Goal: Obtain resource: Download file/media

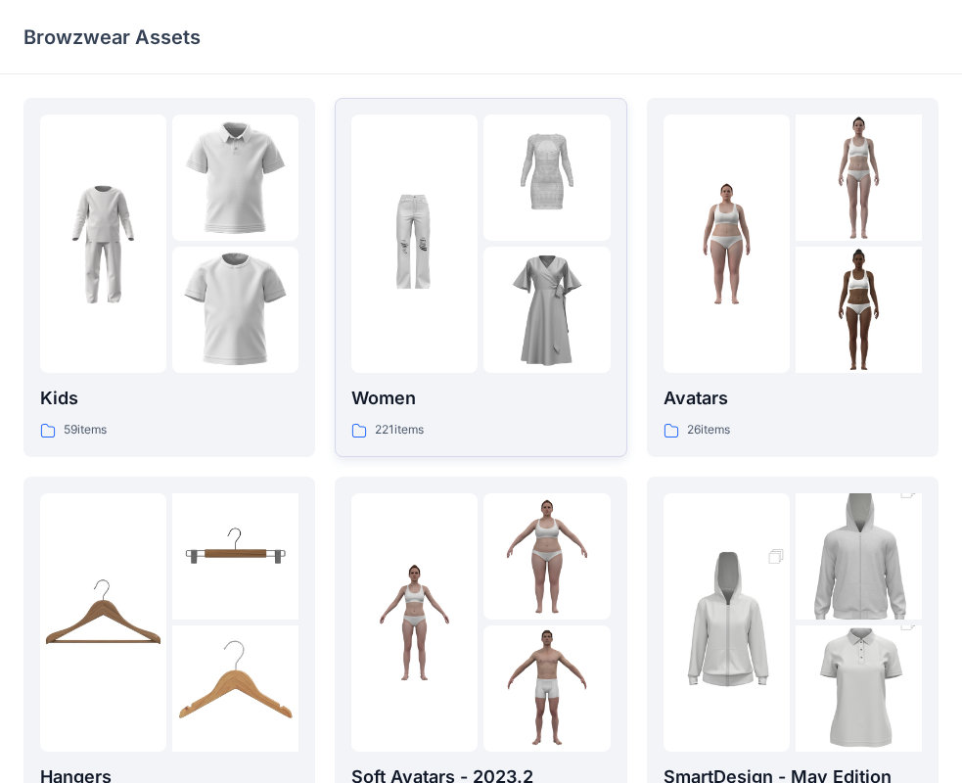
click at [417, 417] on div "Women 221 items" at bounding box center [480, 413] width 258 height 56
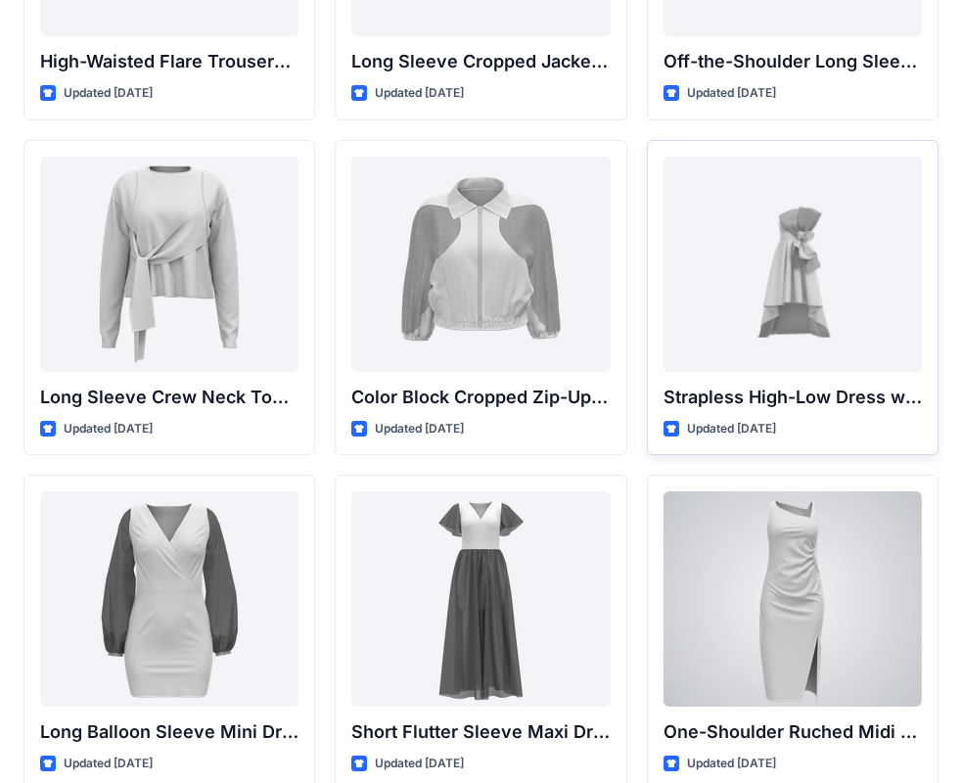
scroll to position [196, 0]
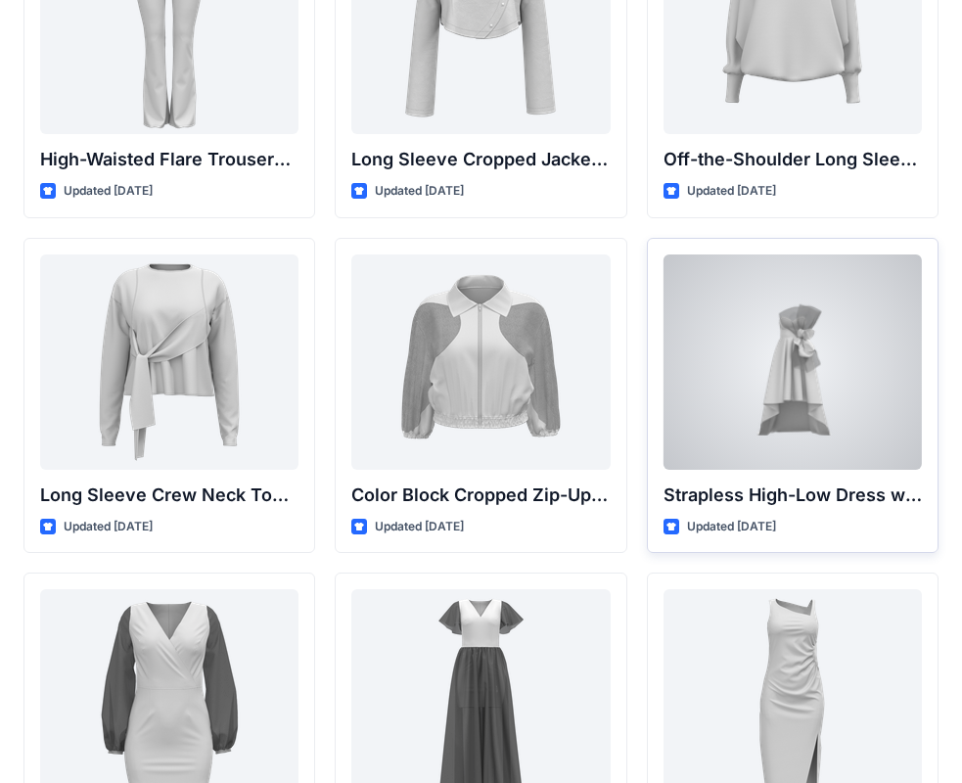
click at [737, 424] on div at bounding box center [792, 361] width 258 height 215
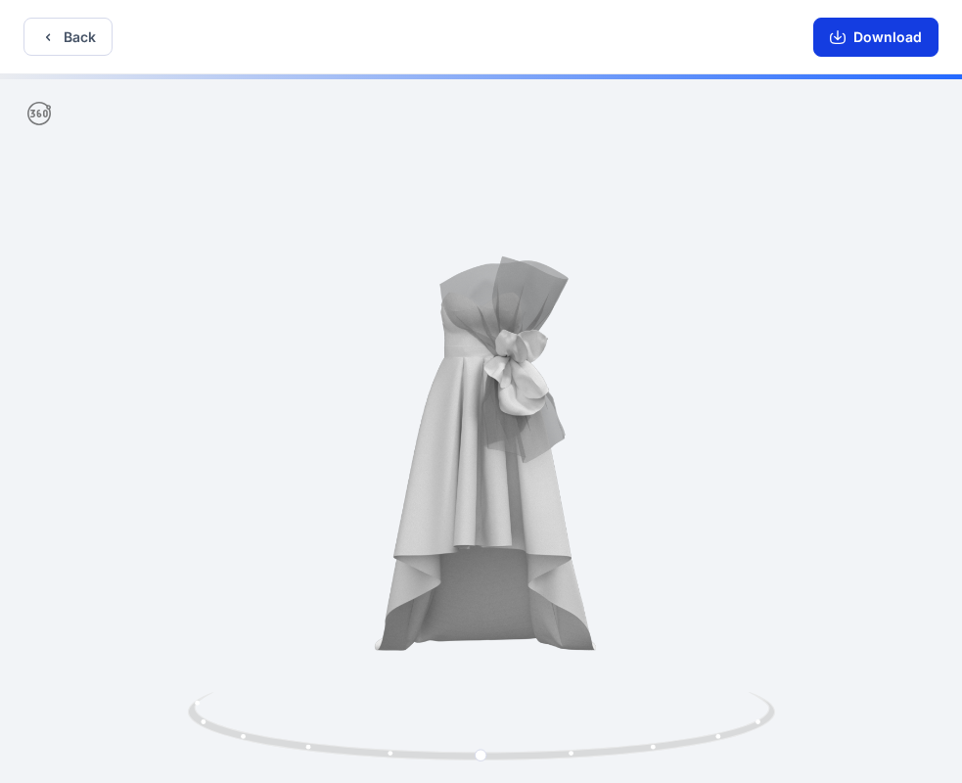
click at [868, 40] on button "Download" at bounding box center [875, 37] width 125 height 39
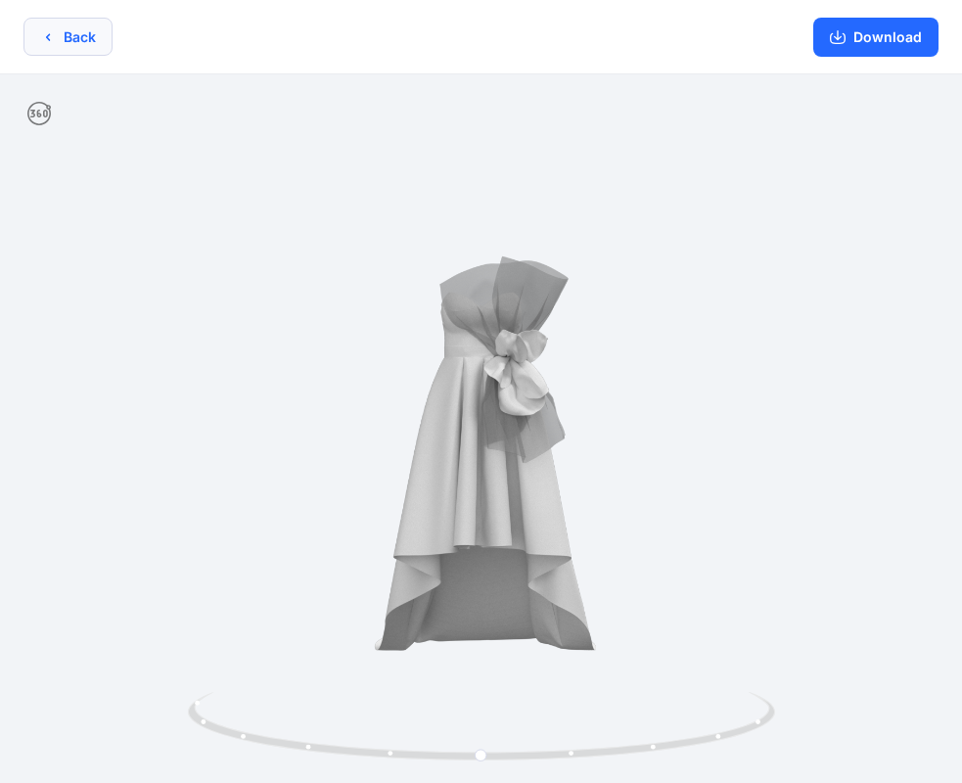
click at [45, 38] on icon "button" at bounding box center [48, 37] width 16 height 16
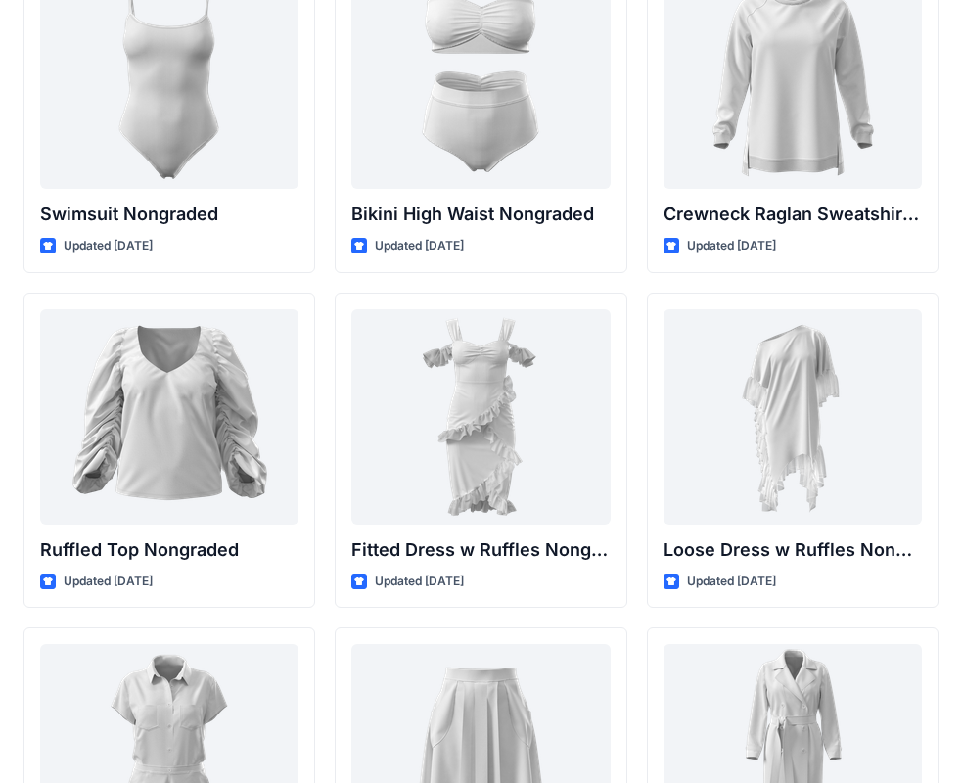
scroll to position [19146, 0]
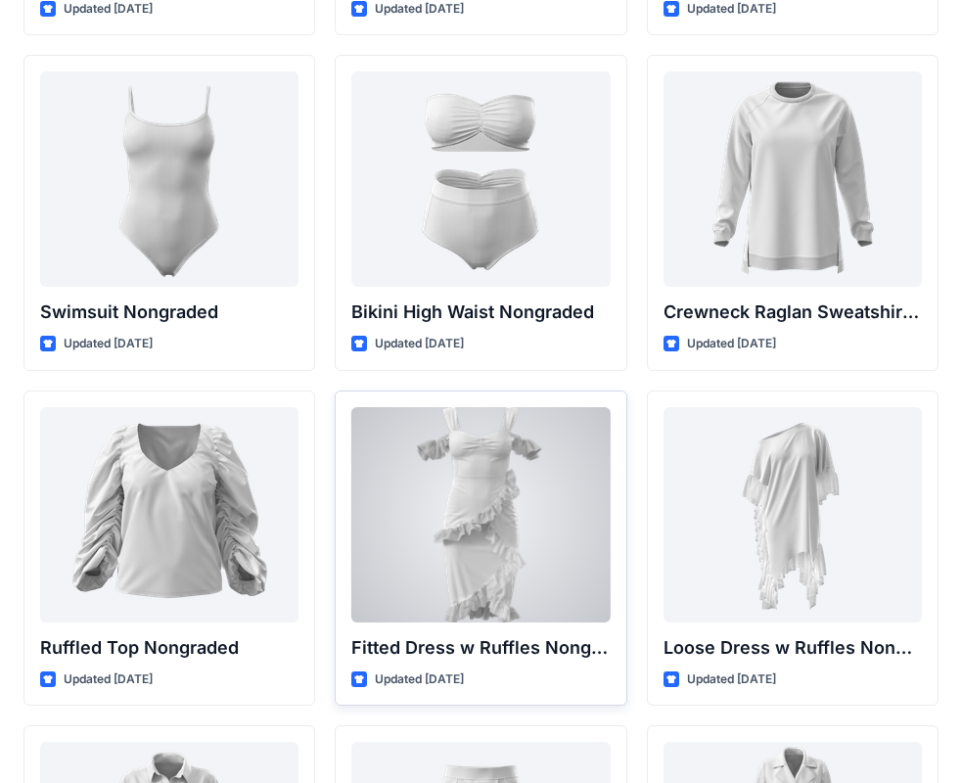
click at [486, 530] on div at bounding box center [480, 514] width 258 height 215
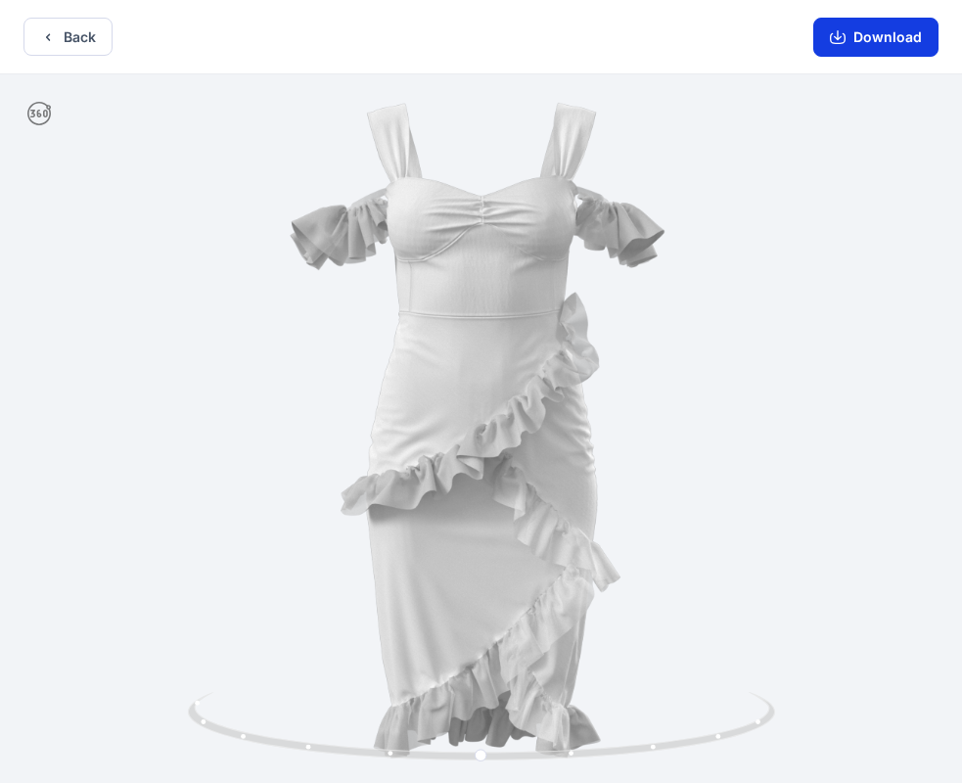
click at [882, 35] on button "Download" at bounding box center [875, 37] width 125 height 39
click at [76, 35] on button "Back" at bounding box center [67, 37] width 89 height 38
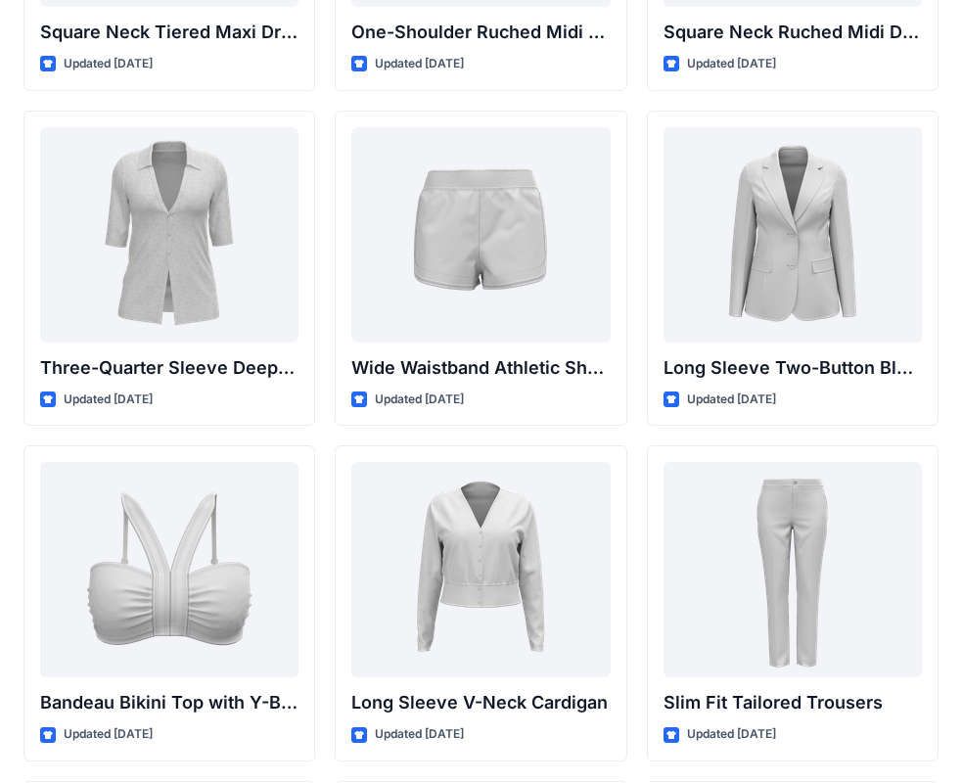
scroll to position [2055, 0]
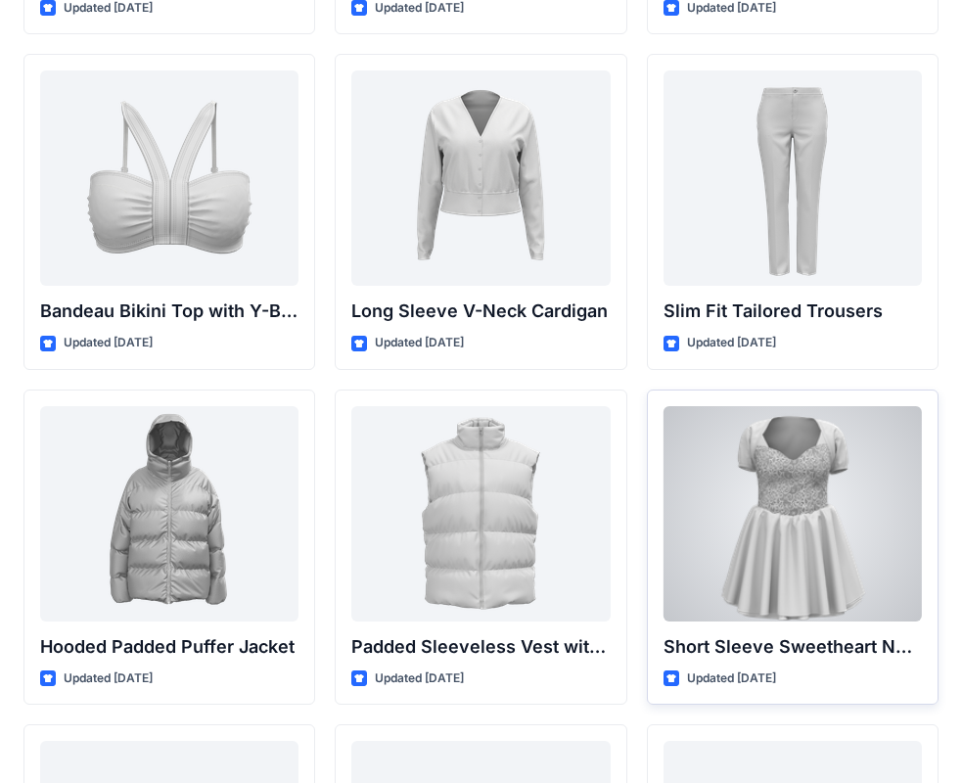
click at [773, 587] on div at bounding box center [792, 513] width 258 height 215
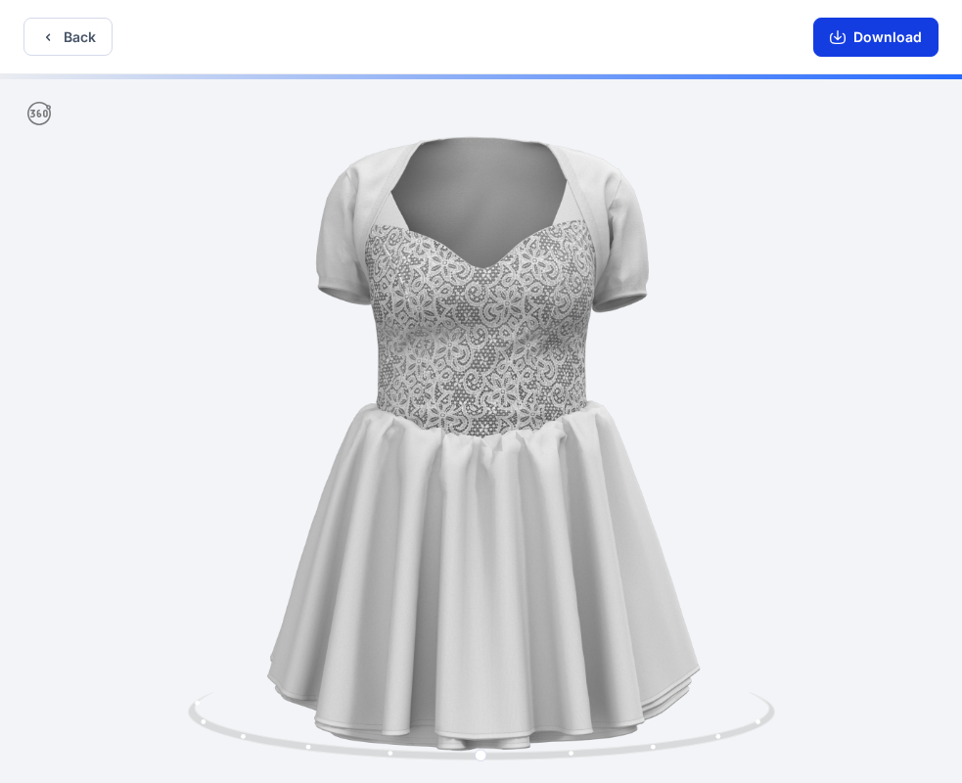
click at [911, 39] on button "Download" at bounding box center [875, 37] width 125 height 39
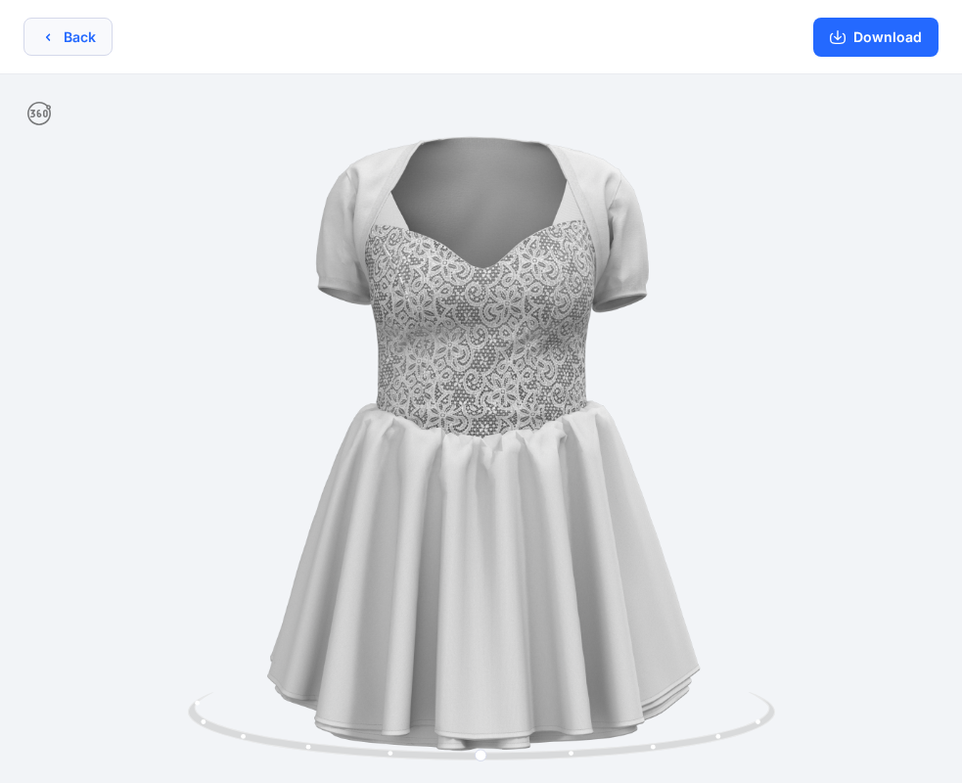
click at [69, 32] on button "Back" at bounding box center [67, 37] width 89 height 38
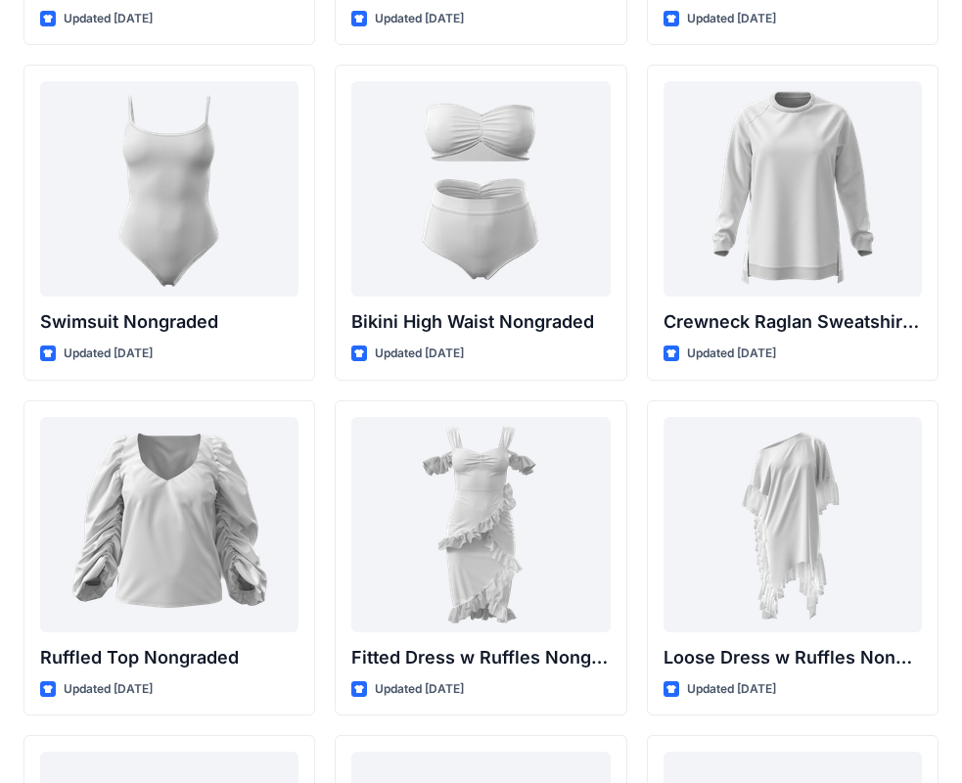
scroll to position [19332, 0]
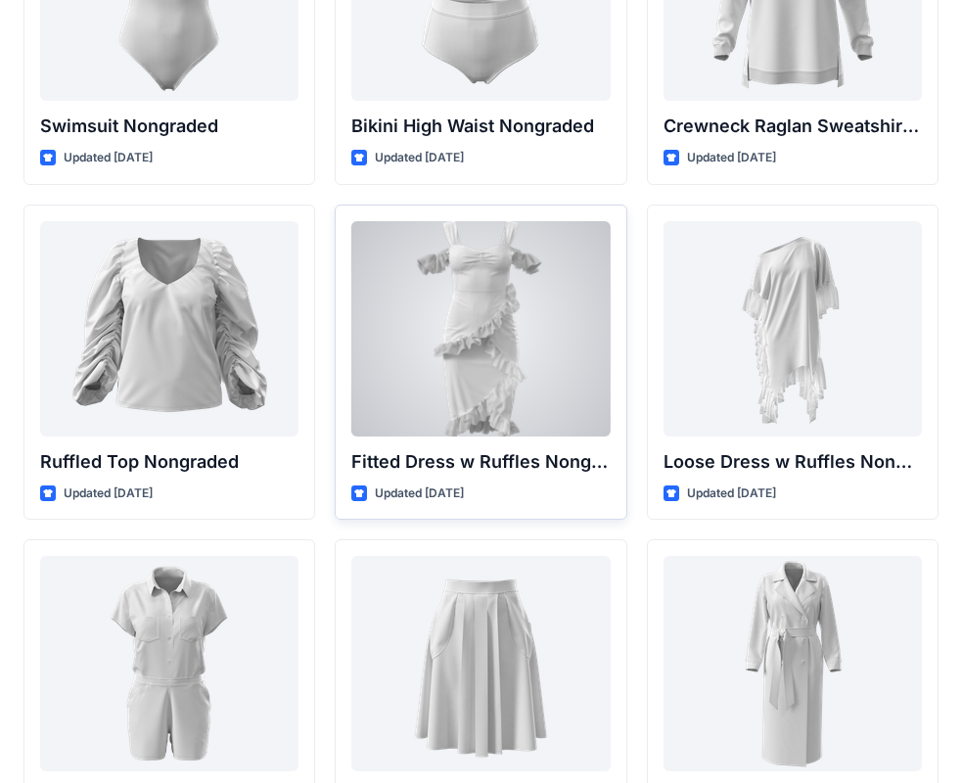
click at [497, 289] on div at bounding box center [480, 328] width 258 height 215
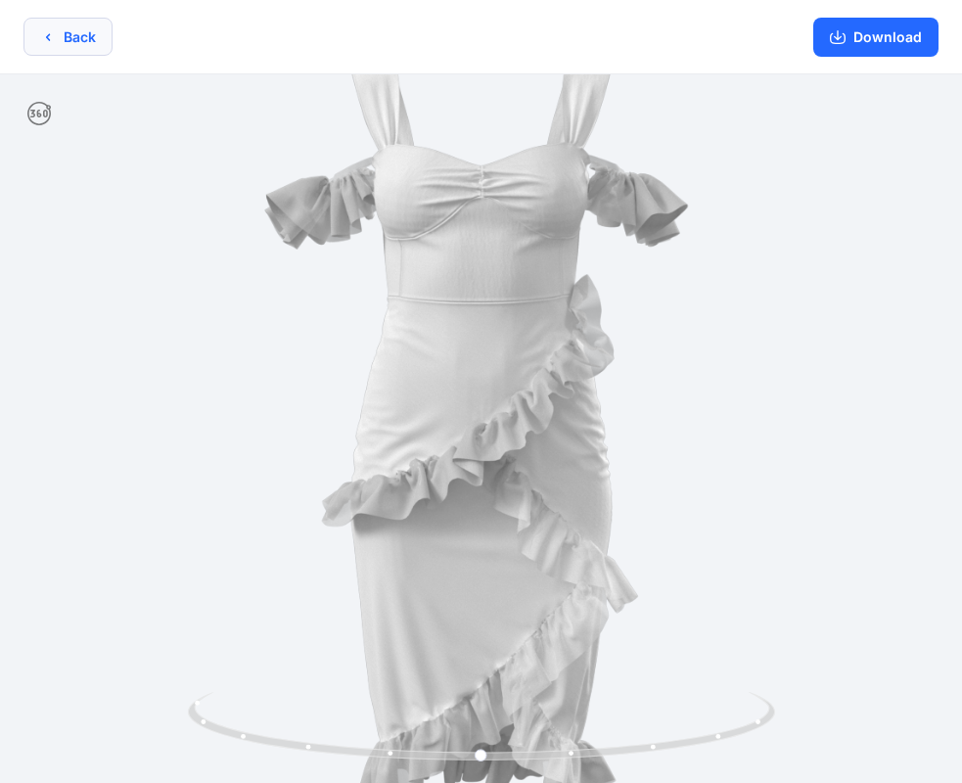
click at [37, 45] on button "Back" at bounding box center [67, 37] width 89 height 38
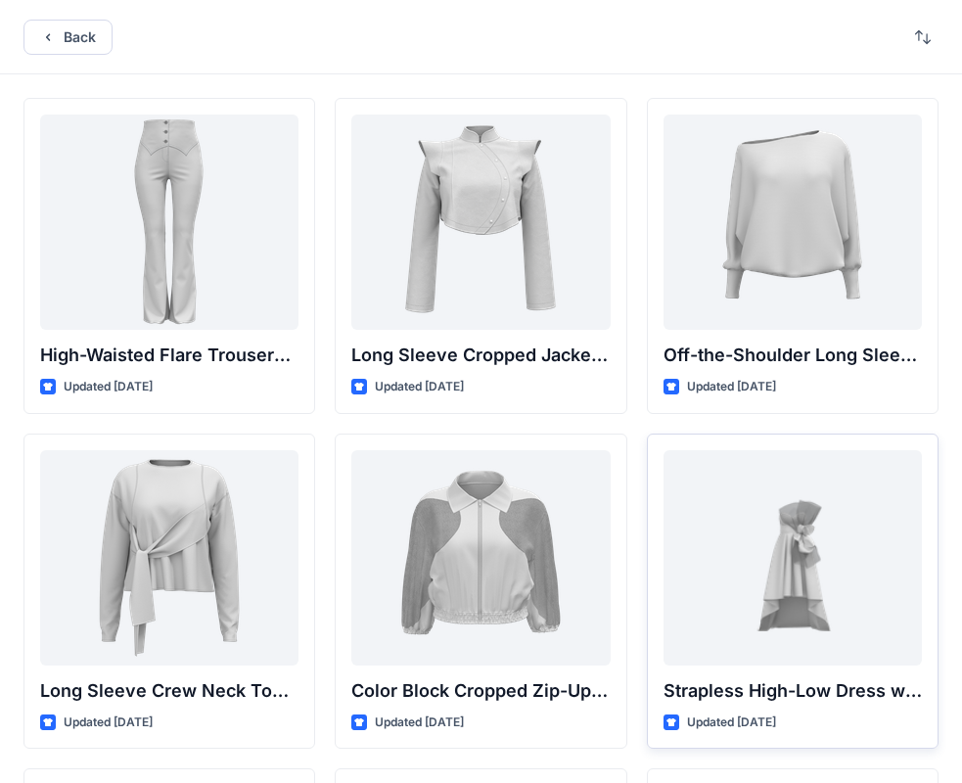
click at [817, 581] on div at bounding box center [792, 557] width 258 height 215
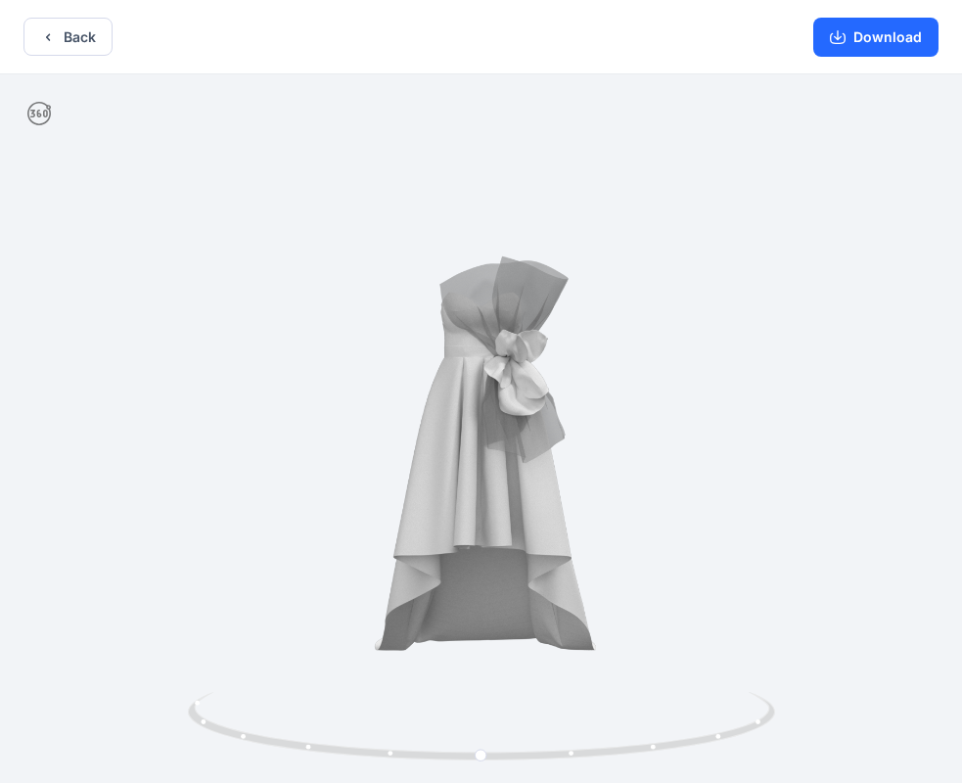
click at [518, 380] on div at bounding box center [481, 430] width 962 height 712
click at [495, 410] on div at bounding box center [481, 430] width 962 height 712
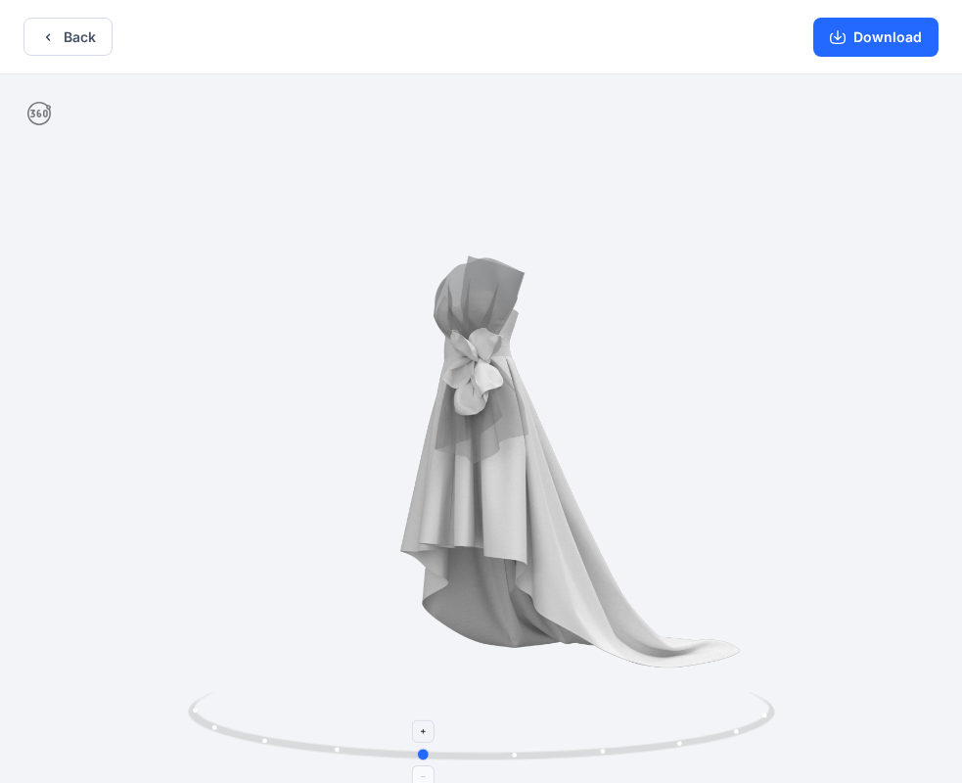
drag, startPoint x: 568, startPoint y: 756, endPoint x: 473, endPoint y: 758, distance: 95.9
click at [494, 759] on icon at bounding box center [484, 728] width 592 height 73
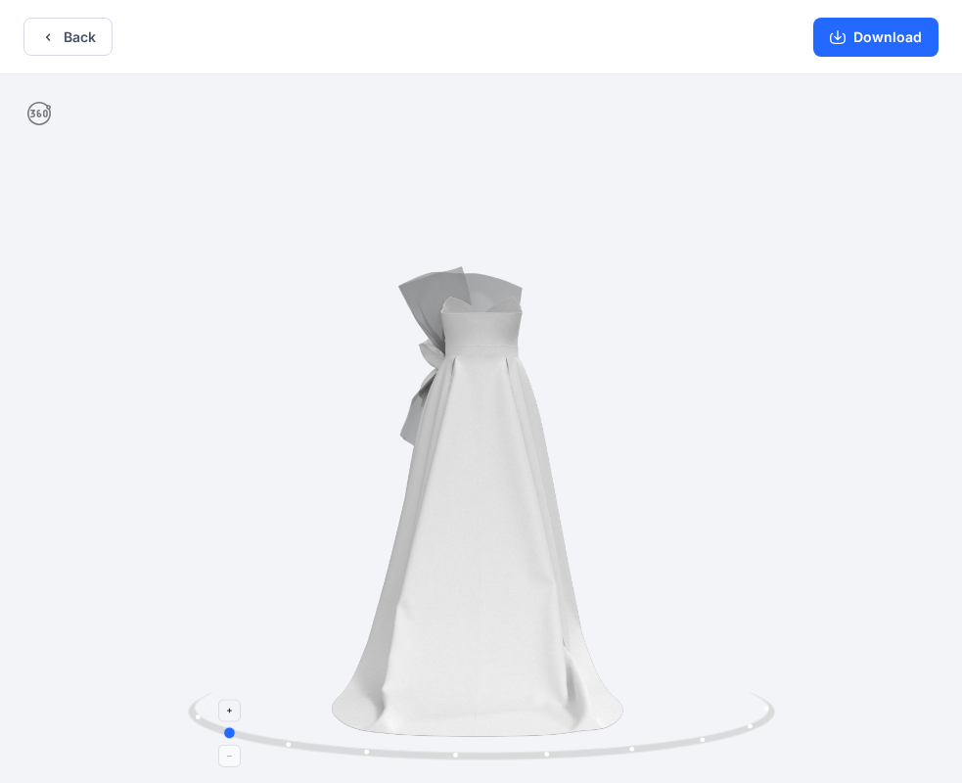
drag, startPoint x: 553, startPoint y: 749, endPoint x: 367, endPoint y: 737, distance: 186.3
click at [367, 737] on icon at bounding box center [484, 728] width 592 height 73
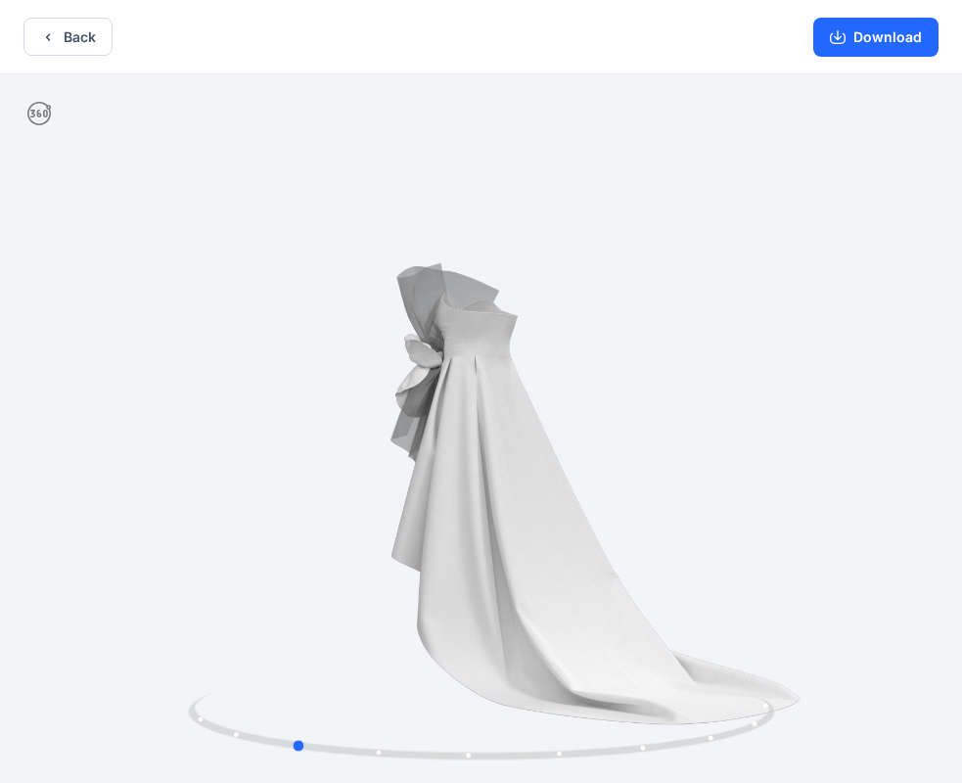
drag, startPoint x: 686, startPoint y: 735, endPoint x: 170, endPoint y: 598, distance: 533.5
click at [170, 598] on div at bounding box center [481, 430] width 962 height 712
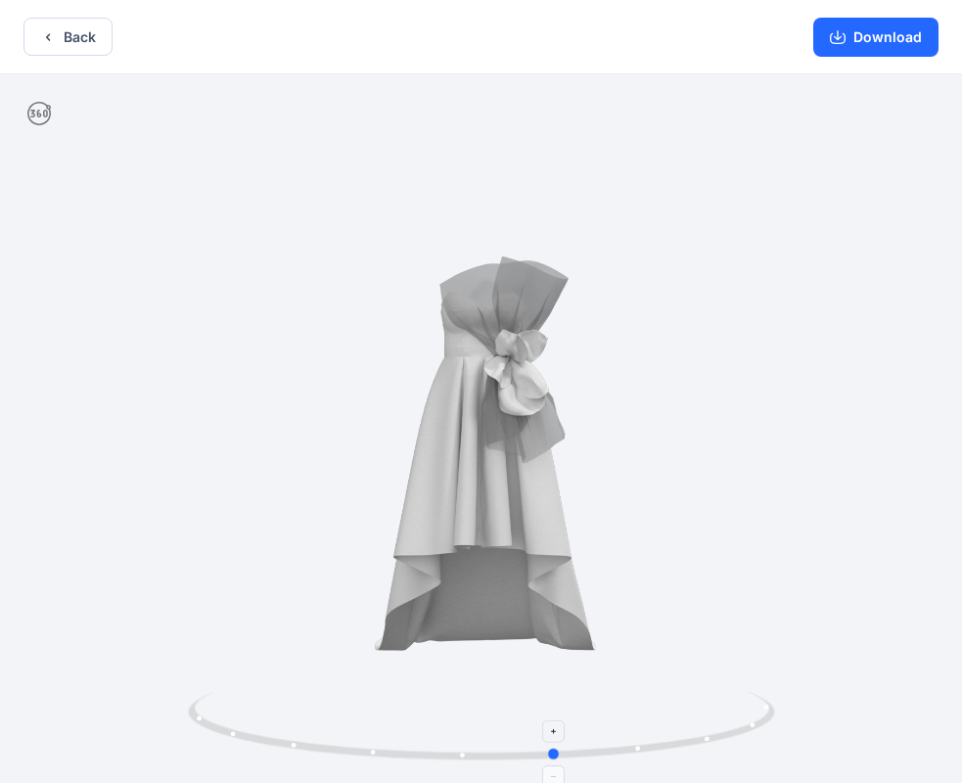
drag, startPoint x: 712, startPoint y: 738, endPoint x: 340, endPoint y: 633, distance: 386.3
click at [555, 752] on circle at bounding box center [553, 754] width 12 height 12
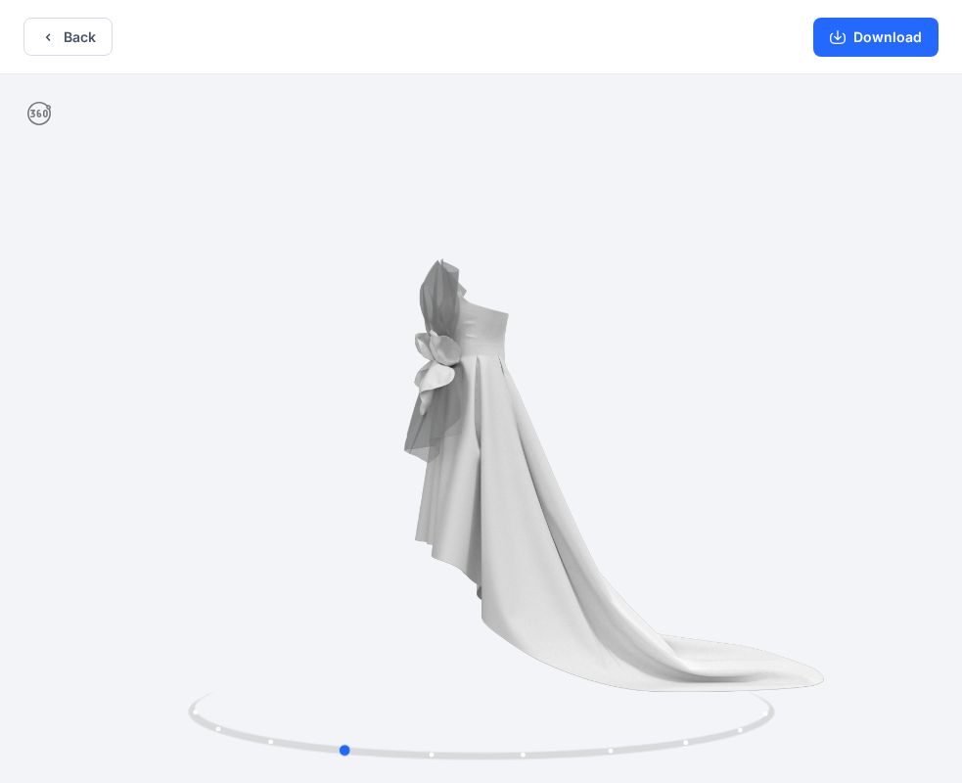
drag, startPoint x: 754, startPoint y: 729, endPoint x: 525, endPoint y: 777, distance: 233.9
click at [525, 777] on div at bounding box center [481, 430] width 962 height 712
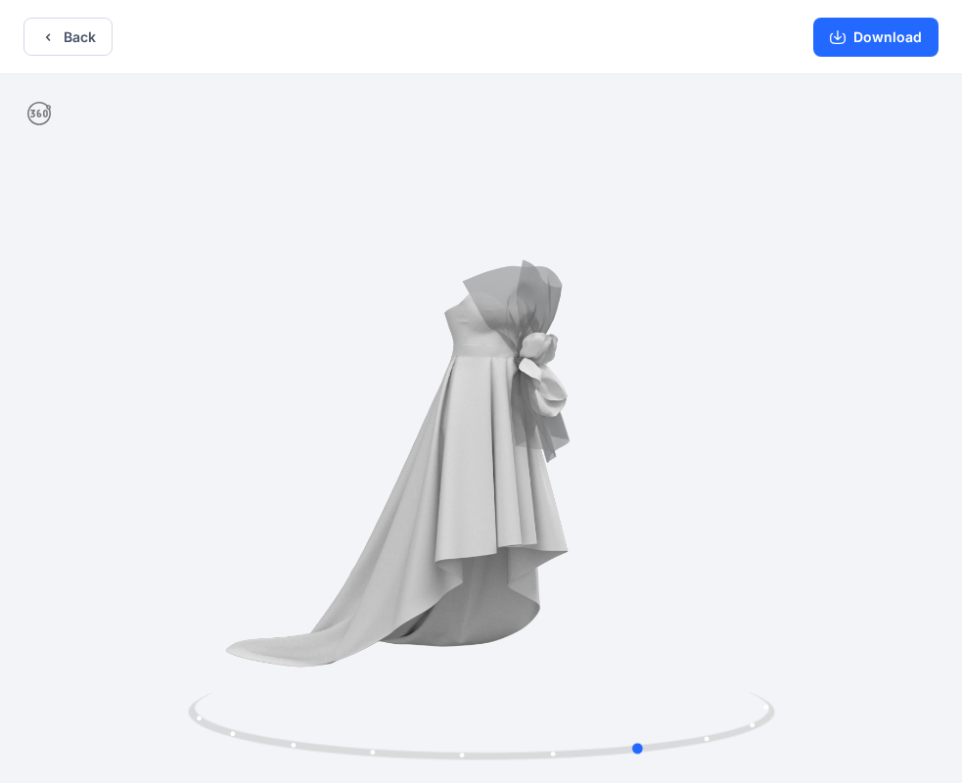
drag, startPoint x: 684, startPoint y: 742, endPoint x: 408, endPoint y: 770, distance: 277.4
click at [414, 770] on div at bounding box center [481, 430] width 962 height 712
